Goal: Task Accomplishment & Management: Use online tool/utility

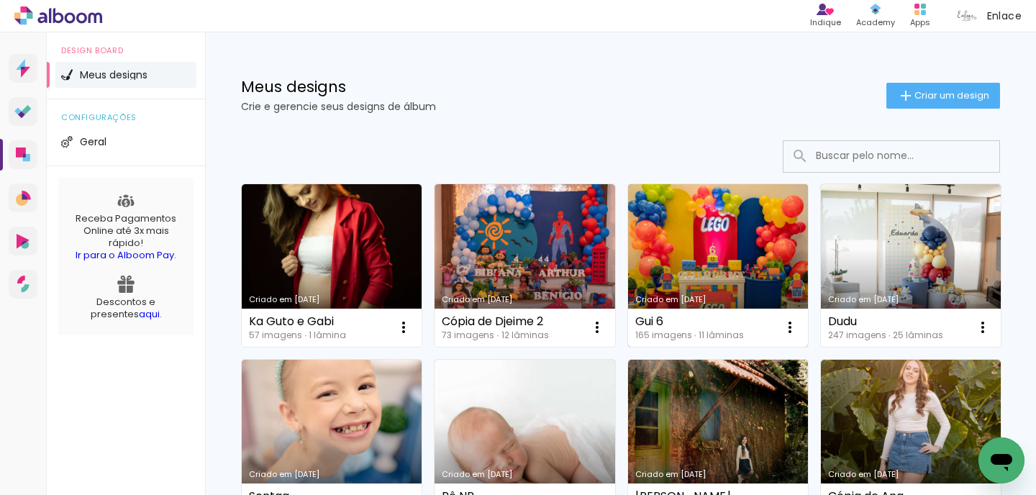
click at [715, 264] on link "Criado em [DATE]" at bounding box center [718, 265] width 180 height 163
click at [668, 246] on link "Criado em [DATE]" at bounding box center [718, 265] width 180 height 163
